Goal: Use online tool/utility: Use online tool/utility

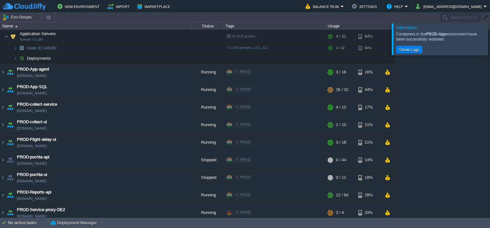
click at [489, 36] on div at bounding box center [497, 38] width 0 height 31
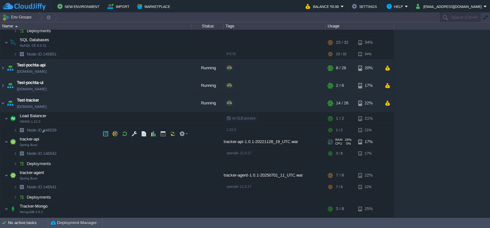
scroll to position [995, 0]
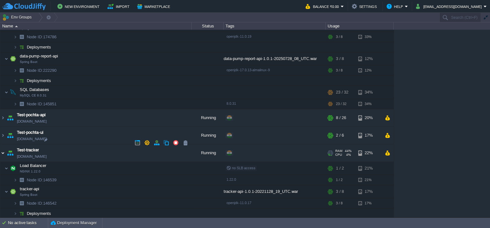
click at [3, 144] on img at bounding box center [2, 152] width 5 height 17
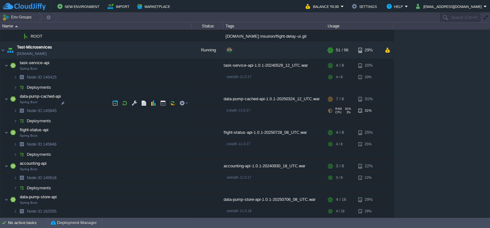
scroll to position [787, 0]
click at [2, 44] on img at bounding box center [2, 50] width 5 height 17
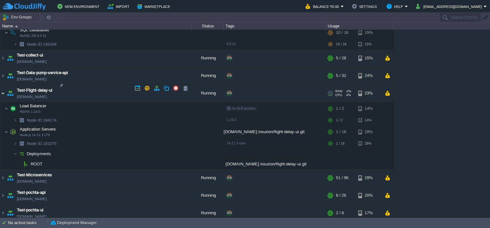
click at [3, 86] on img at bounding box center [2, 92] width 5 height 17
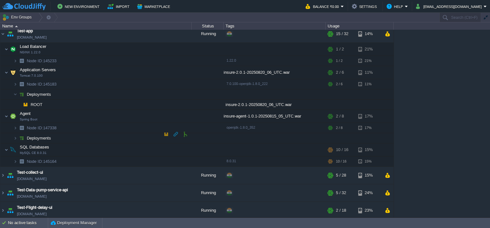
scroll to position [500, 0]
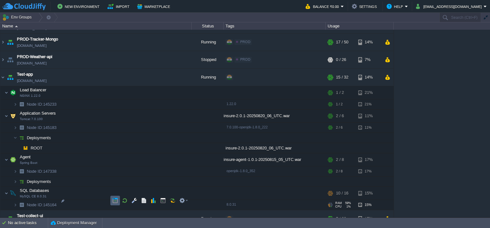
click at [115, 200] on button "button" at bounding box center [115, 200] width 6 height 6
click at [17, 178] on img at bounding box center [15, 181] width 4 height 10
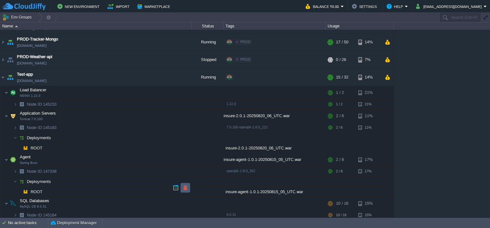
click at [186, 188] on button "button" at bounding box center [185, 188] width 6 height 6
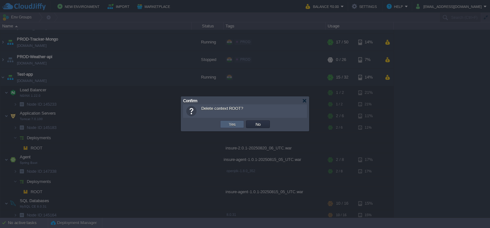
click at [240, 122] on td "Yes" at bounding box center [232, 124] width 24 height 8
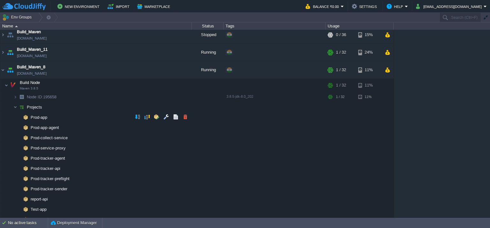
scroll to position [0, 0]
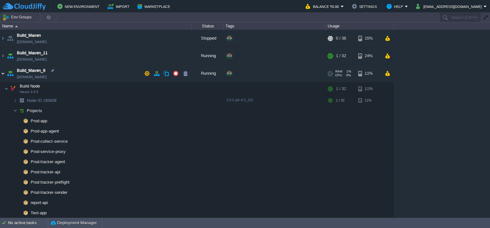
click at [3, 75] on img at bounding box center [2, 73] width 5 height 17
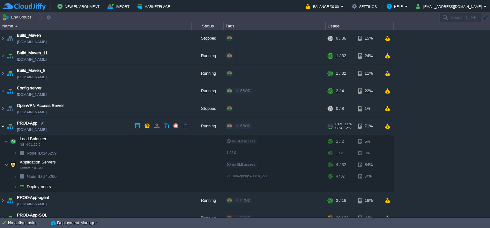
click at [2, 124] on img at bounding box center [2, 125] width 5 height 17
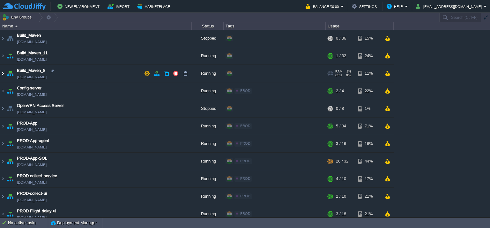
click at [3, 73] on img at bounding box center [2, 73] width 5 height 17
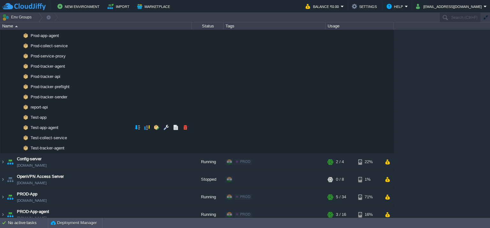
scroll to position [96, 0]
click at [148, 126] on button "button" at bounding box center [147, 126] width 6 height 6
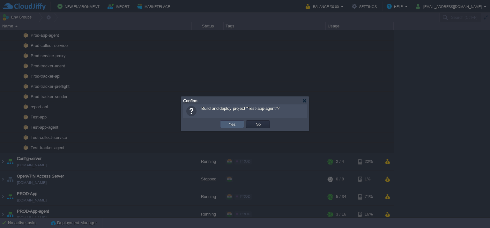
click at [228, 120] on table "Yes" at bounding box center [232, 124] width 24 height 8
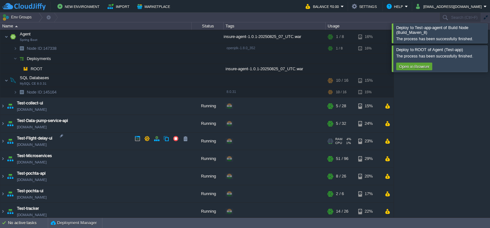
scroll to position [581, 0]
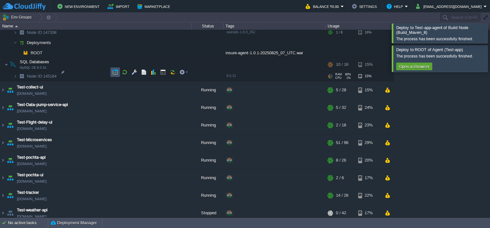
click at [113, 72] on button "button" at bounding box center [115, 72] width 6 height 6
click at [489, 42] on div at bounding box center [497, 32] width 0 height 19
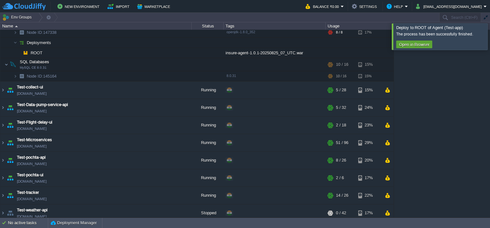
click at [489, 46] on div at bounding box center [497, 36] width 0 height 26
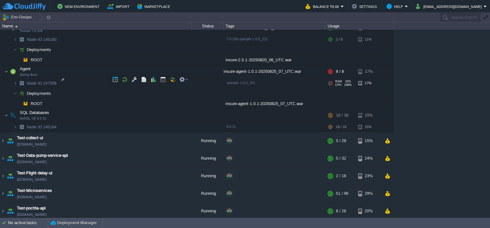
scroll to position [518, 0]
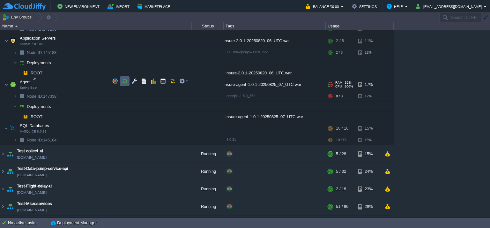
click at [128, 81] on td at bounding box center [125, 81] width 10 height 10
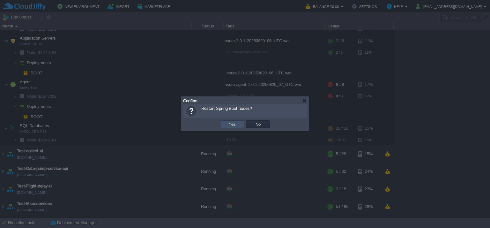
click at [236, 121] on button "Yes" at bounding box center [232, 124] width 11 height 6
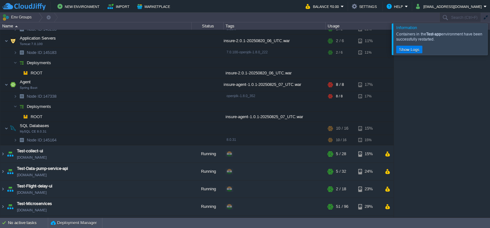
click at [489, 37] on div at bounding box center [497, 38] width 0 height 31
